Goal: Check status: Check status

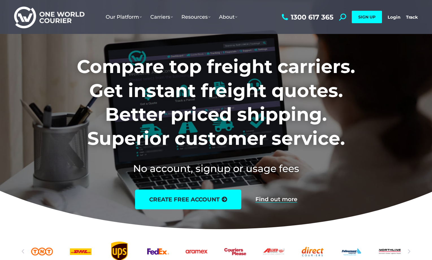
click at [396, 17] on link "Login" at bounding box center [394, 16] width 13 height 5
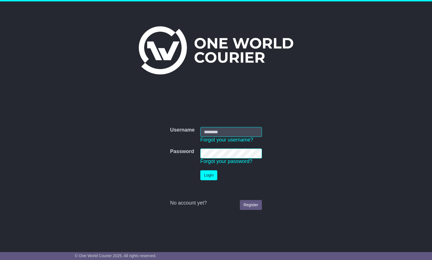
click at [213, 132] on input "Username" at bounding box center [231, 132] width 62 height 10
type input "**********"
click at [204, 174] on button "Login" at bounding box center [208, 175] width 17 height 10
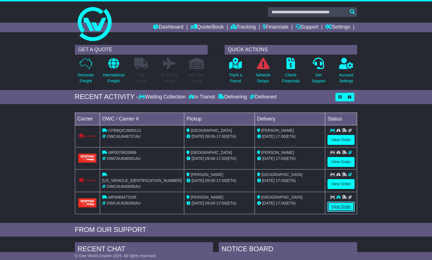
click at [342, 207] on link "View Order" at bounding box center [341, 206] width 27 height 10
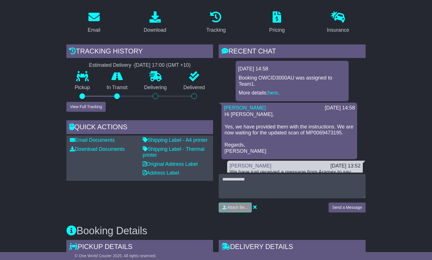
scroll to position [97, 0]
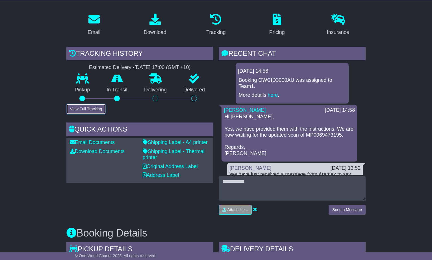
click at [92, 105] on button "View Full Tracking" at bounding box center [85, 109] width 39 height 10
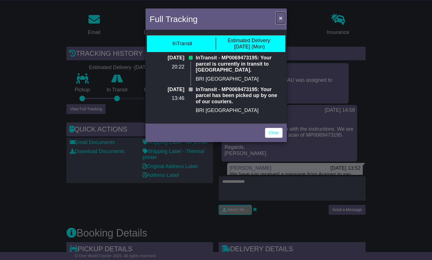
click at [281, 18] on span "×" at bounding box center [280, 18] width 3 height 6
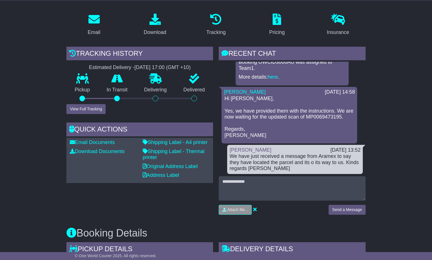
scroll to position [34, 0]
